Goal: Task Accomplishment & Management: Use online tool/utility

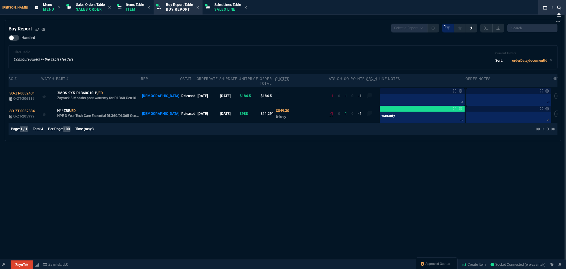
select select "28: OCAM"
click at [126, 7] on p "Item" at bounding box center [135, 9] width 18 height 5
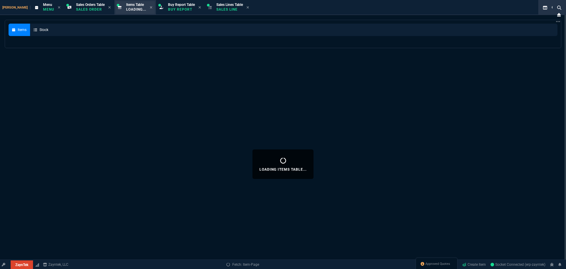
select select
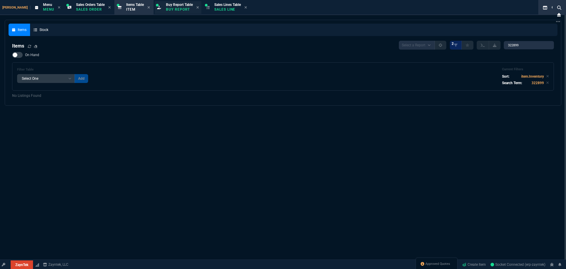
click at [174, 7] on p "Buy Report" at bounding box center [179, 9] width 27 height 5
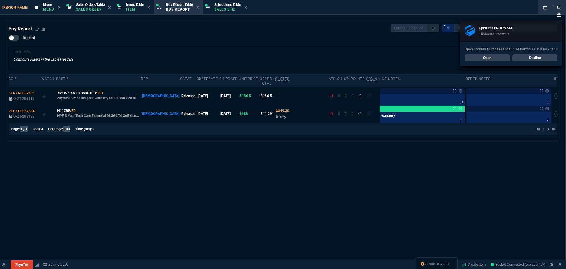
click at [535, 59] on link "Decline" at bounding box center [535, 57] width 45 height 7
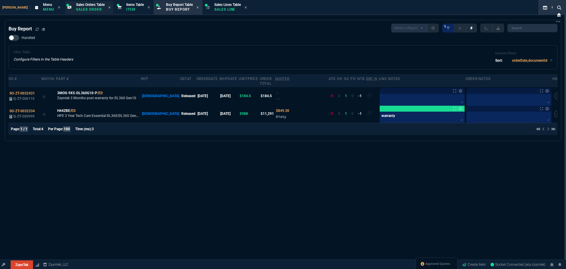
click at [76, 6] on span "Sales Orders Table" at bounding box center [90, 5] width 29 height 4
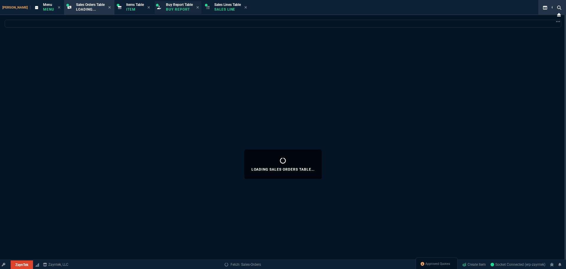
click at [166, 9] on p "Buy Report" at bounding box center [179, 9] width 27 height 5
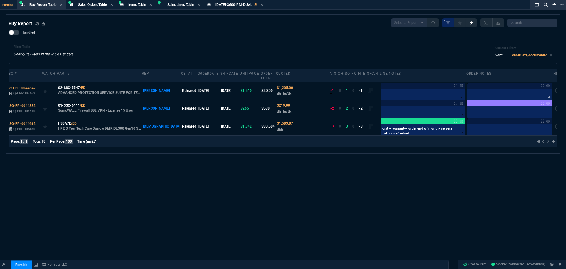
select select "28: OCAM"
click at [81, 4] on span "Sales Orders Table" at bounding box center [92, 5] width 29 height 4
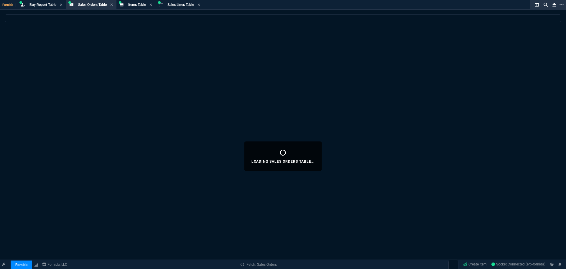
click at [43, 6] on span "Buy Report Table" at bounding box center [42, 5] width 27 height 4
